Goal: Complete application form

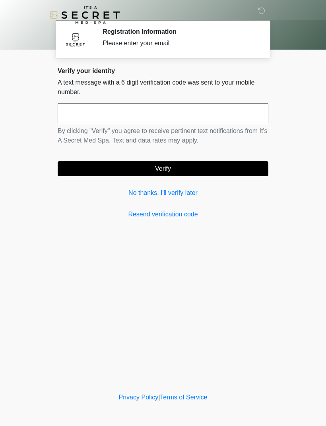
click at [128, 105] on input "text" at bounding box center [163, 113] width 210 height 20
type input "******"
click at [190, 162] on button "Verify" at bounding box center [163, 168] width 210 height 15
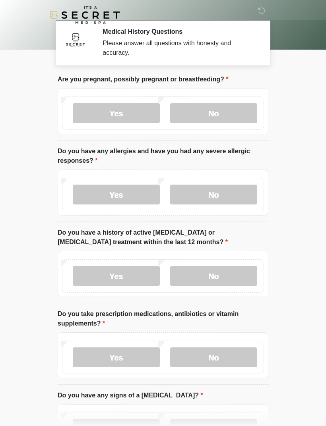
click at [221, 108] on label "No" at bounding box center [213, 113] width 87 height 20
click at [227, 193] on label "No" at bounding box center [213, 195] width 87 height 20
click at [235, 275] on label "No" at bounding box center [213, 276] width 87 height 20
click at [131, 356] on label "Yes" at bounding box center [116, 357] width 87 height 20
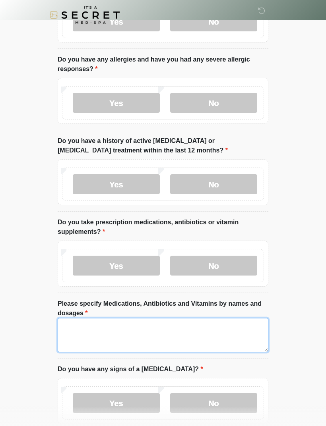
click at [207, 332] on textarea "Please specify Medications, Antibiotics and Vitamins by names and dosages" at bounding box center [163, 335] width 210 height 34
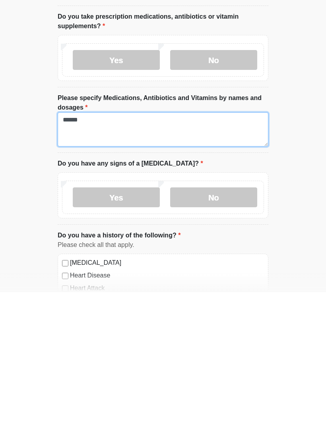
type textarea "******"
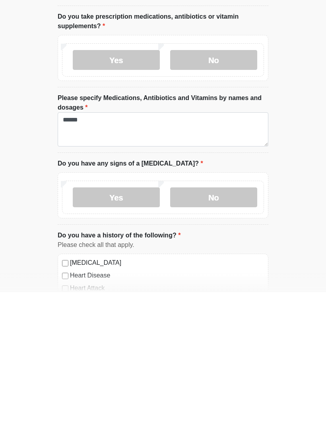
click at [226, 321] on label "No" at bounding box center [213, 331] width 87 height 20
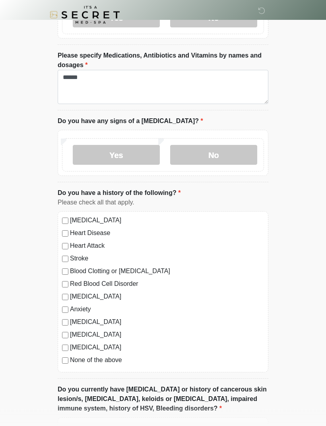
scroll to position [340, 0]
click at [96, 293] on label "Depression" at bounding box center [167, 297] width 194 height 10
click at [85, 307] on label "Anxiety" at bounding box center [167, 310] width 194 height 10
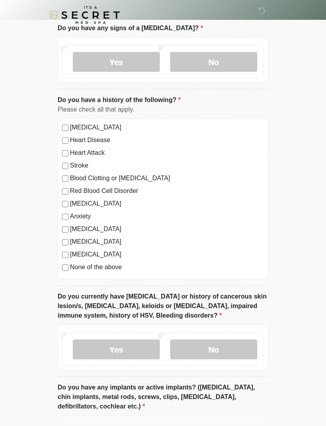
scroll to position [432, 0]
click at [233, 346] on label "No" at bounding box center [213, 350] width 87 height 20
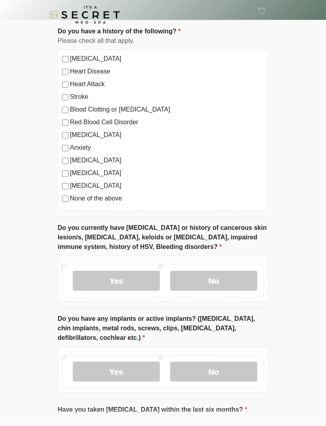
click at [236, 368] on label "No" at bounding box center [213, 372] width 87 height 20
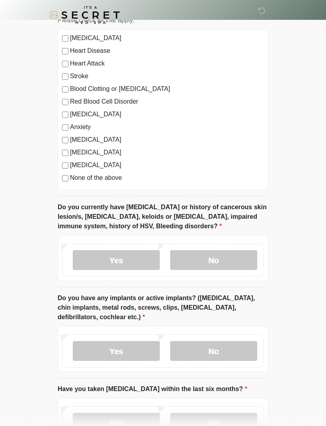
scroll to position [583, 0]
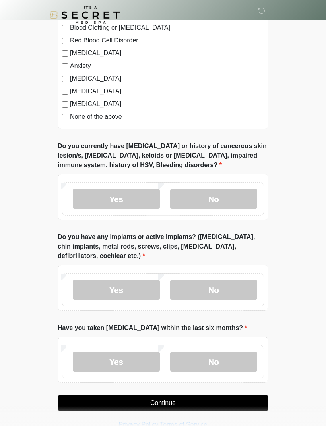
click at [220, 355] on label "No" at bounding box center [213, 362] width 87 height 20
click at [220, 400] on button "Continue" at bounding box center [163, 402] width 210 height 15
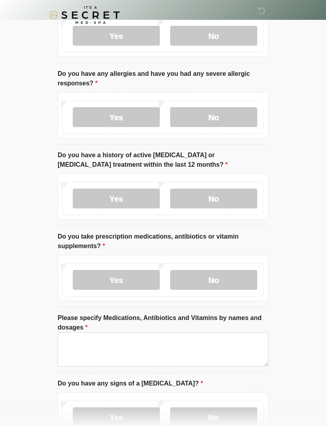
scroll to position [0, 0]
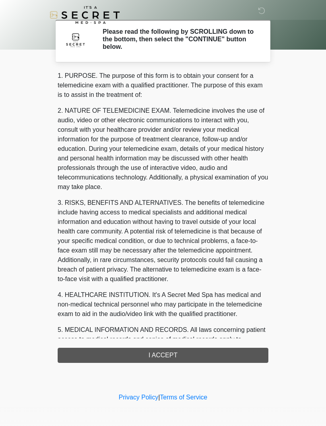
click at [212, 355] on div "1. PURPOSE. The purpose of this form is to obtain your consent for a telemedici…" at bounding box center [163, 217] width 210 height 292
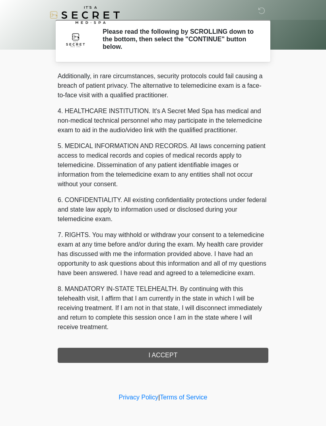
click at [185, 353] on div "1. PURPOSE. The purpose of this form is to obtain your consent for a telemedici…" at bounding box center [163, 217] width 210 height 292
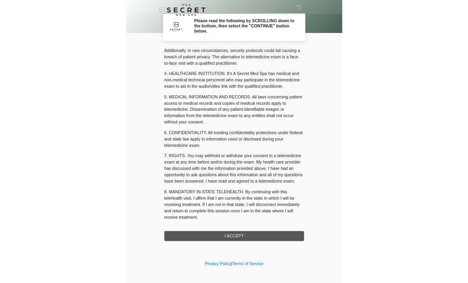
scroll to position [193, 0]
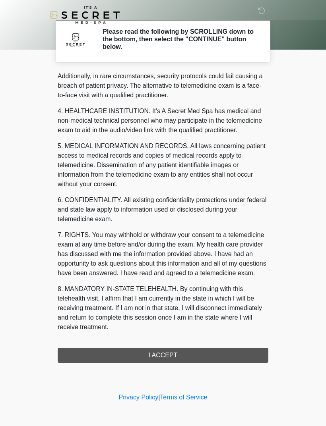
click at [183, 353] on button "I ACCEPT" at bounding box center [163, 355] width 210 height 15
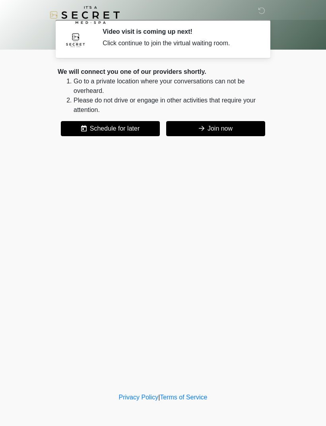
click at [229, 130] on button "Join now" at bounding box center [215, 128] width 99 height 15
click at [231, 128] on button "Join now" at bounding box center [215, 128] width 99 height 15
